Goal: Information Seeking & Learning: Learn about a topic

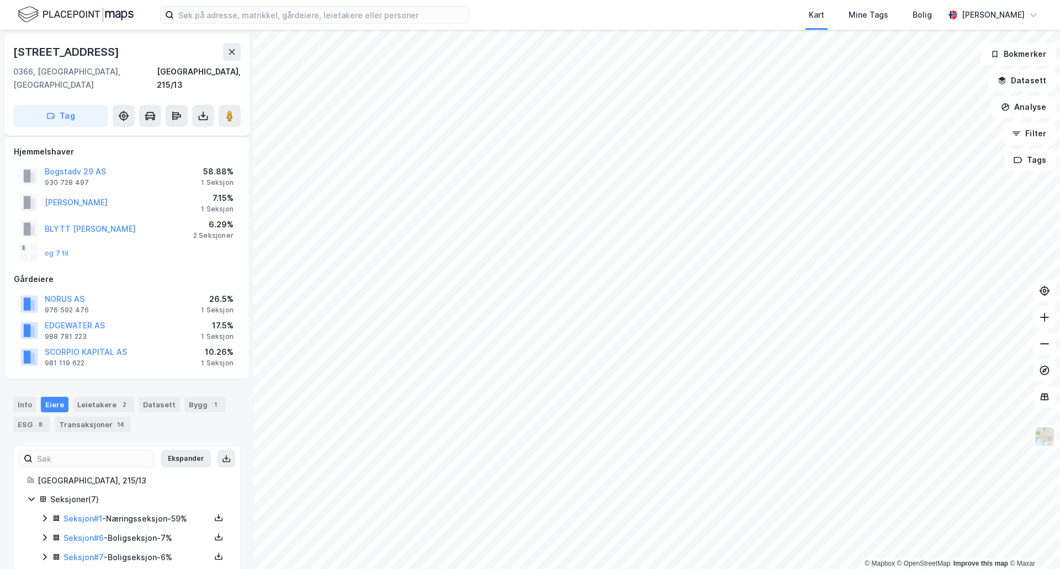
scroll to position [87, 0]
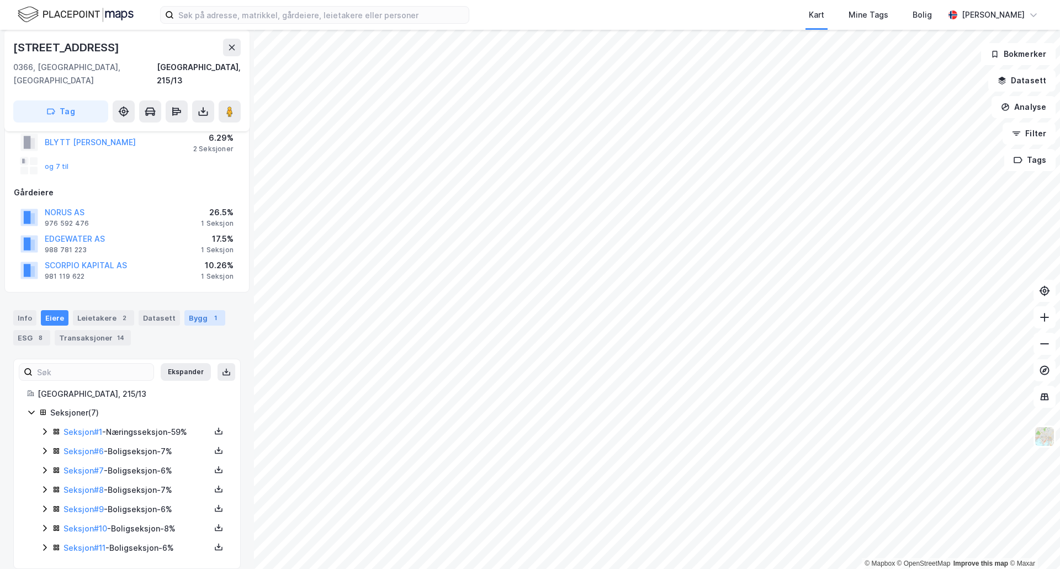
click at [192, 310] on div "Bygg 1" at bounding box center [204, 317] width 41 height 15
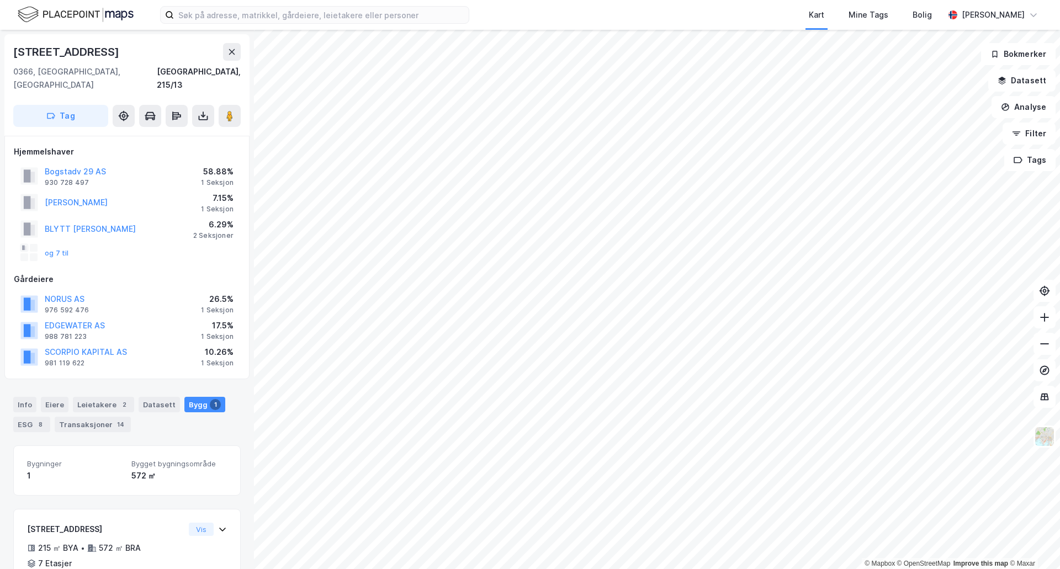
scroll to position [50, 0]
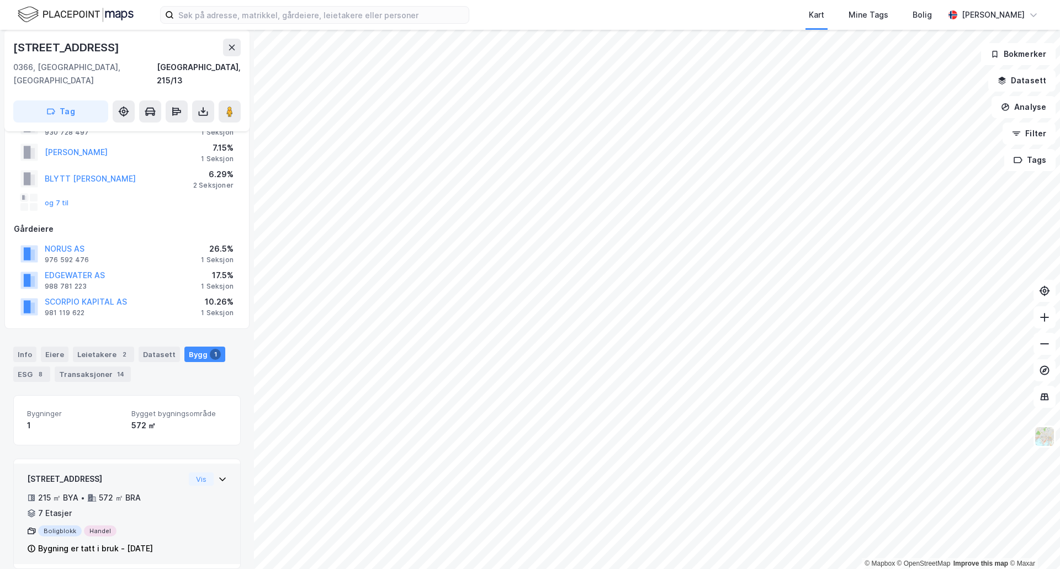
click at [219, 478] on icon at bounding box center [222, 480] width 7 height 4
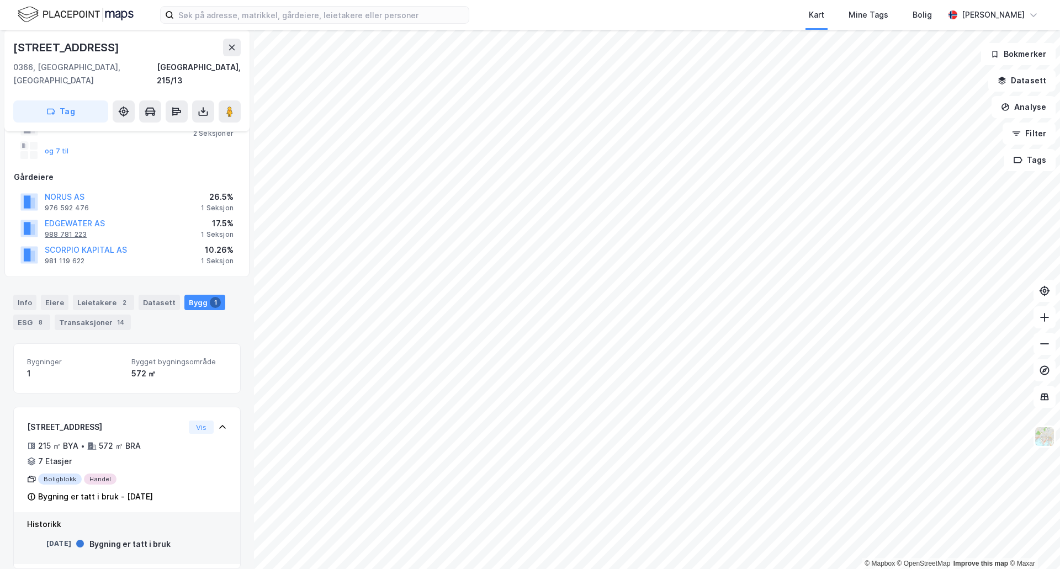
scroll to position [0, 0]
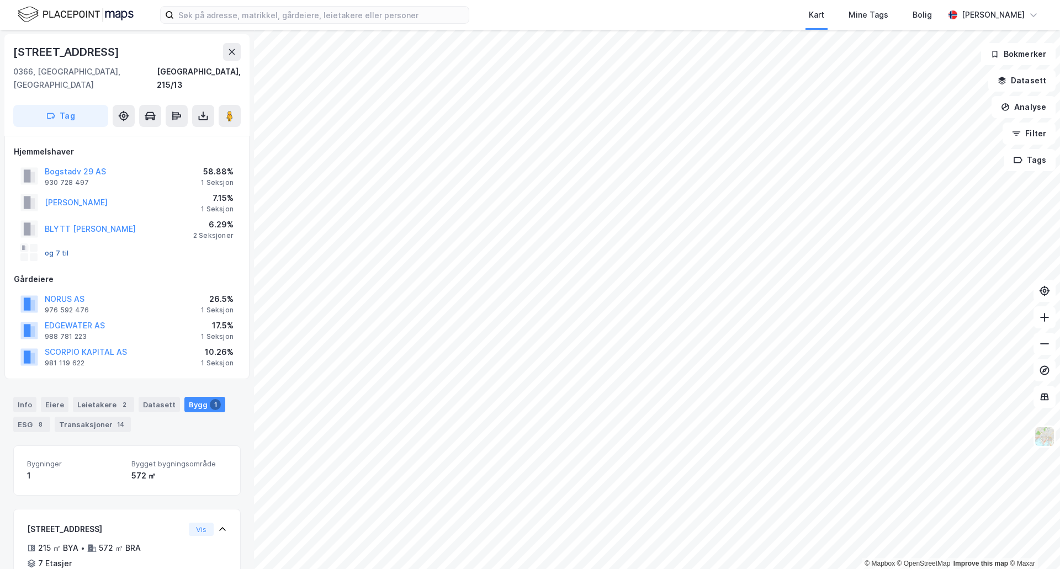
click at [0, 0] on button "og 7 til" at bounding box center [0, 0] width 0 height 0
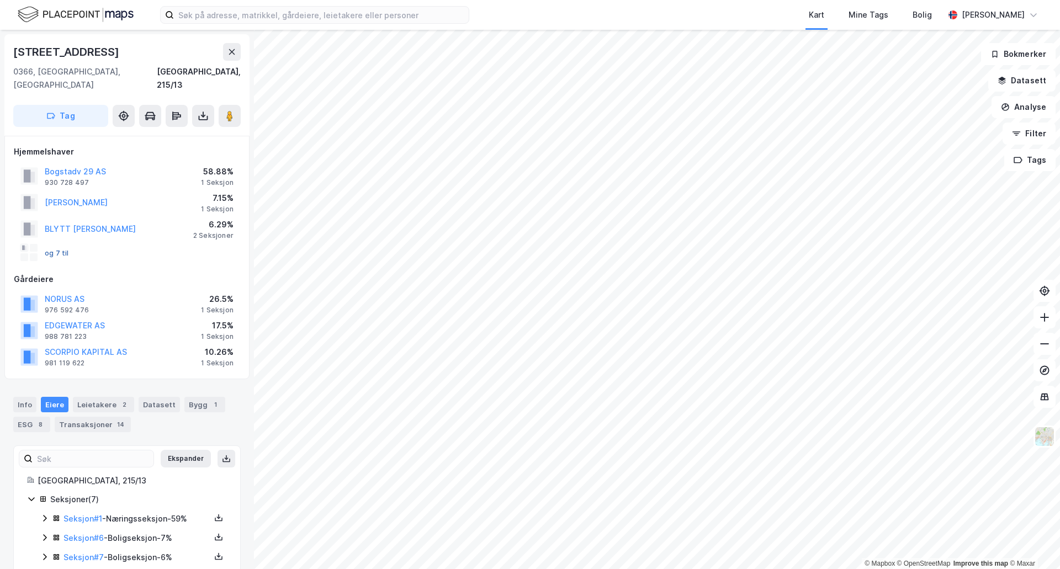
click at [0, 0] on button "og 7 til" at bounding box center [0, 0] width 0 height 0
click at [0, 0] on button "BLYTT [PERSON_NAME]" at bounding box center [0, 0] width 0 height 0
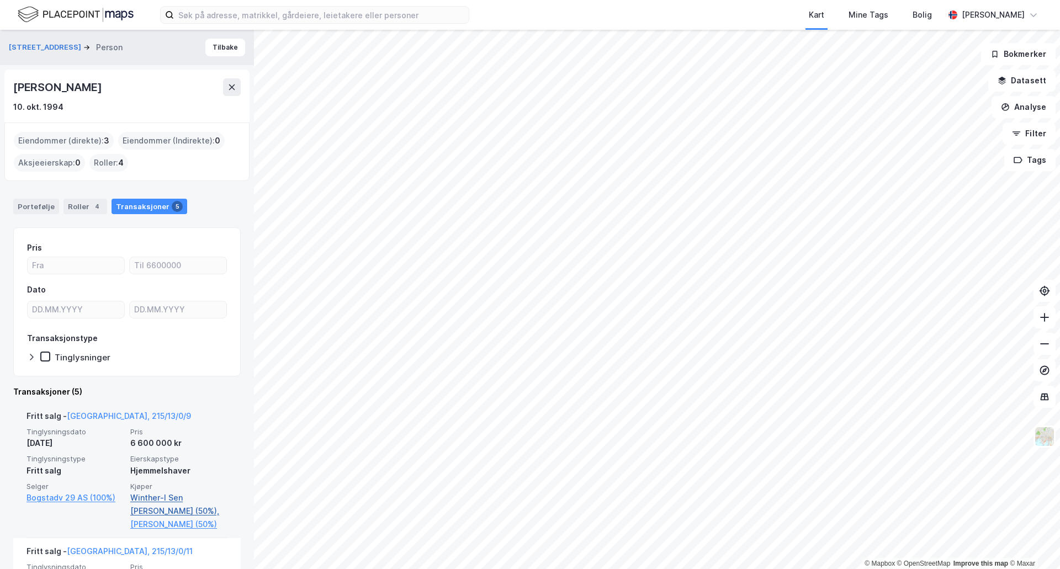
click at [182, 493] on link "Winther-l Sen [PERSON_NAME] (50%)," at bounding box center [178, 504] width 97 height 27
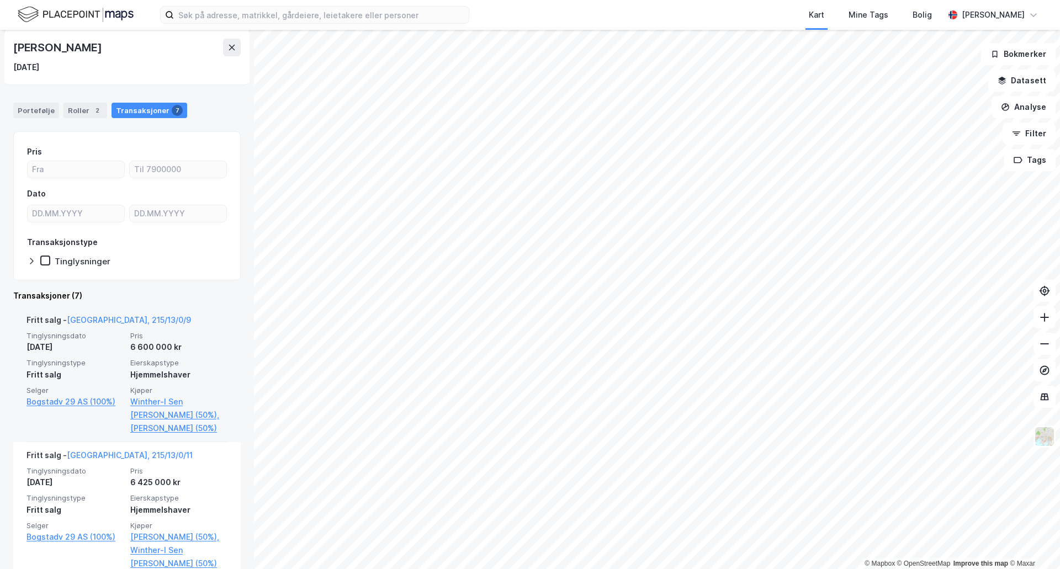
scroll to position [110, 0]
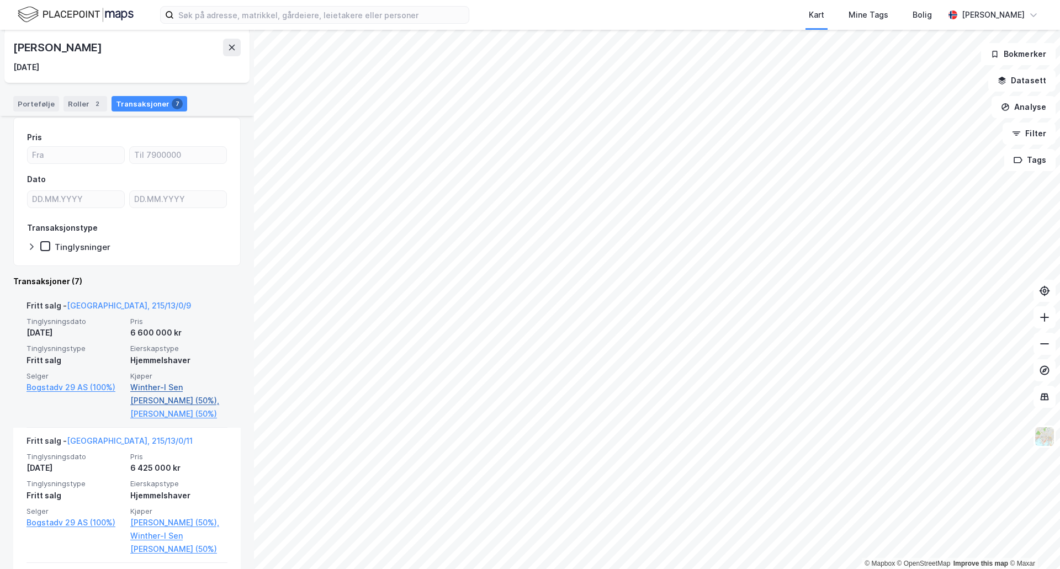
click at [184, 385] on link "Winther-l Sen [PERSON_NAME] (50%)," at bounding box center [178, 394] width 97 height 27
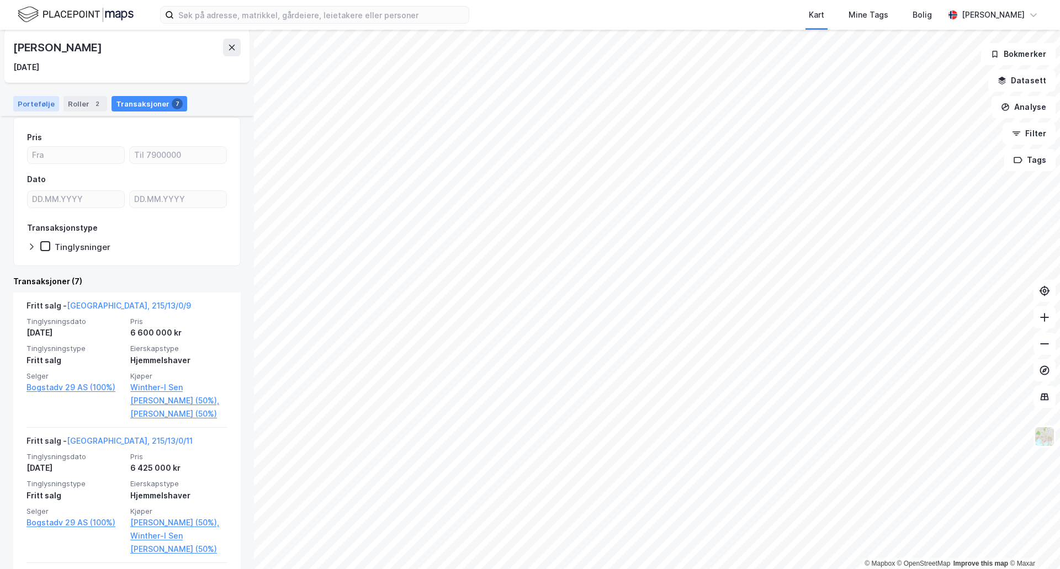
click at [34, 107] on div "Portefølje" at bounding box center [36, 103] width 46 height 15
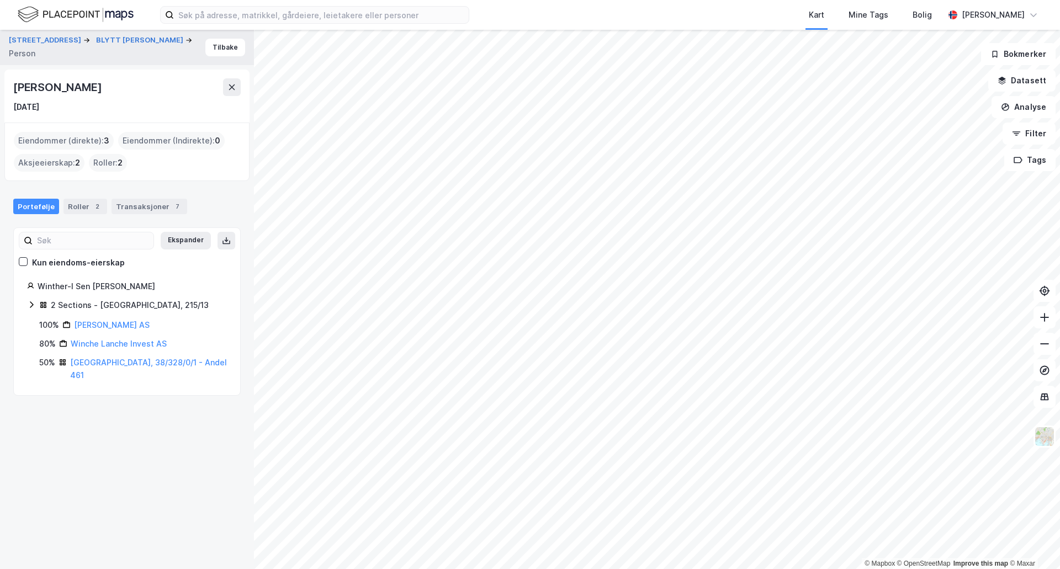
click at [31, 303] on icon at bounding box center [31, 304] width 9 height 9
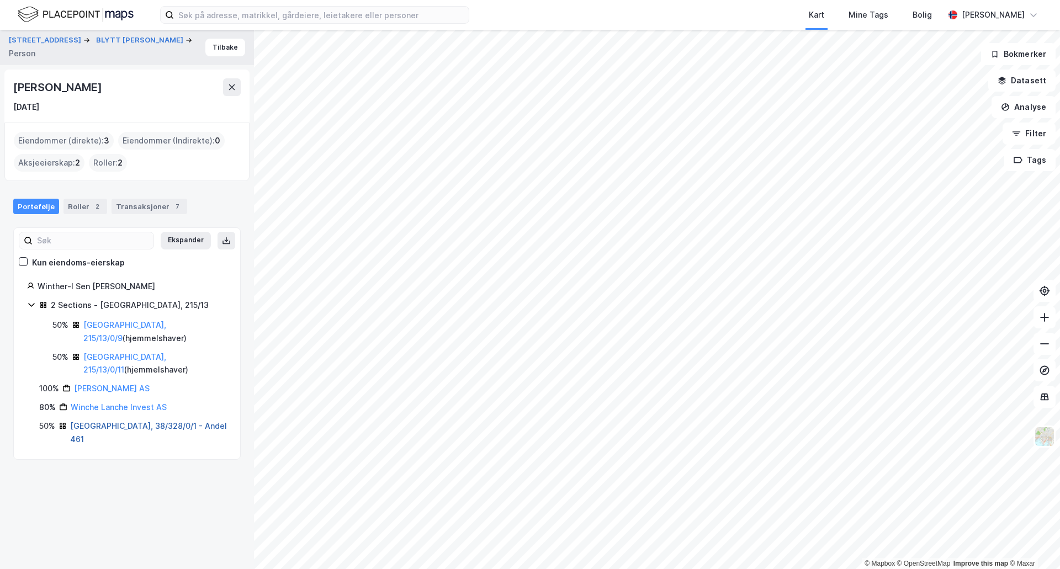
click at [141, 421] on link "[GEOGRAPHIC_DATA], 38/328/0/1 - Andel 461" at bounding box center [148, 432] width 157 height 23
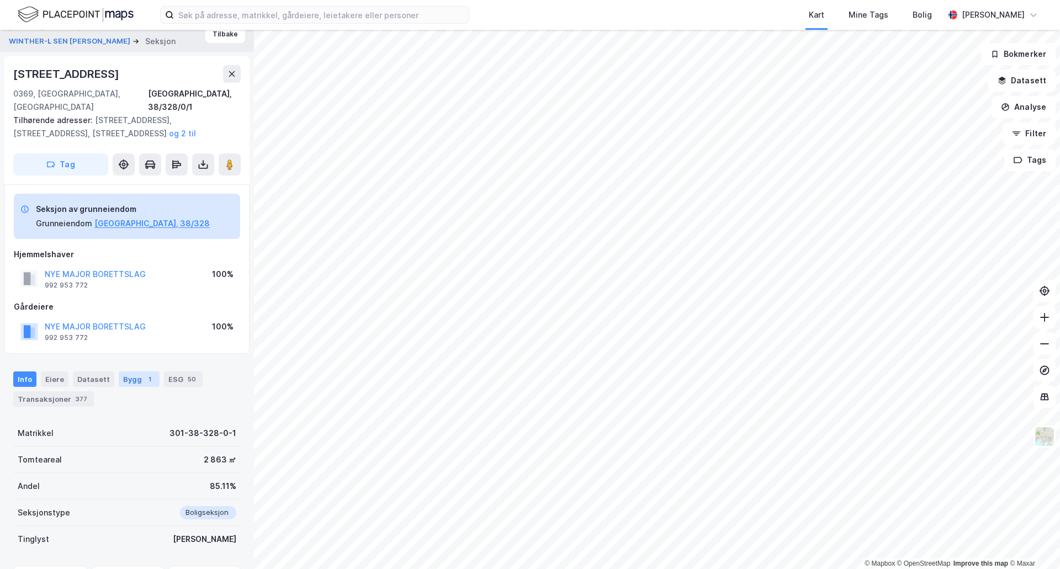
scroll to position [68, 0]
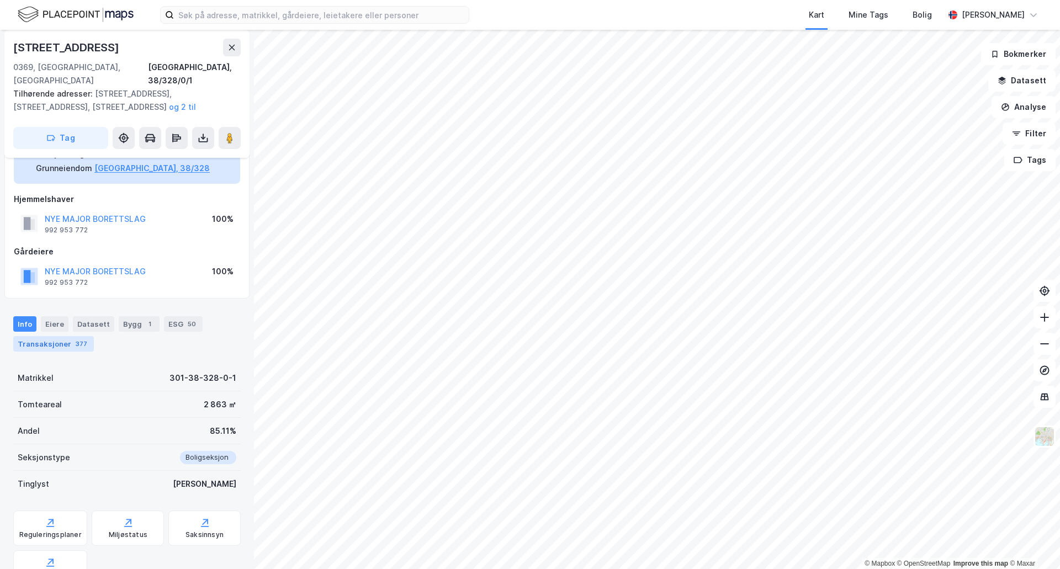
click at [67, 336] on div "Transaksjoner 377" at bounding box center [53, 343] width 81 height 15
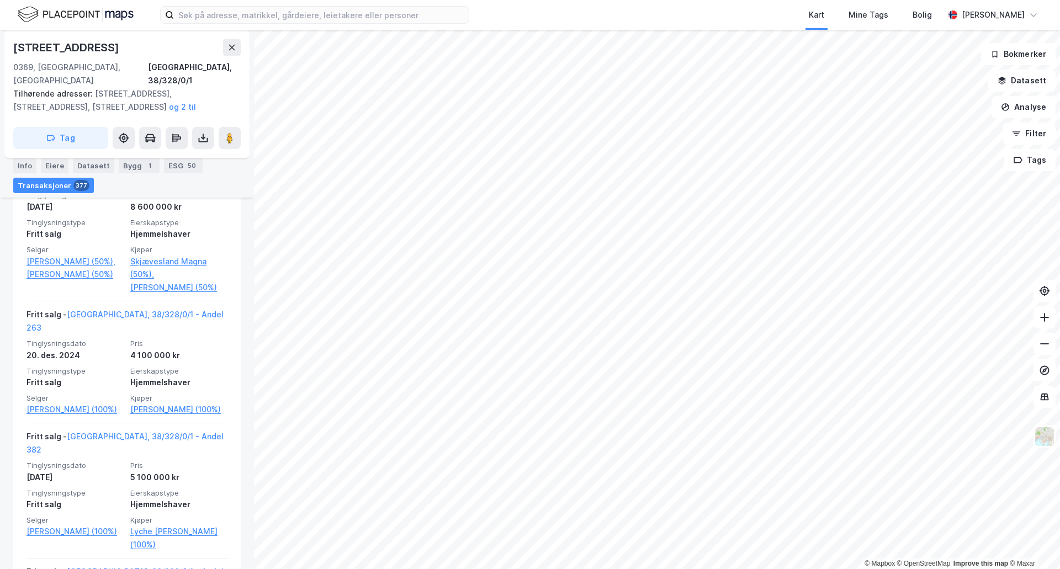
scroll to position [1394, 0]
